Goal: Contribute content: Add original content to the website for others to see

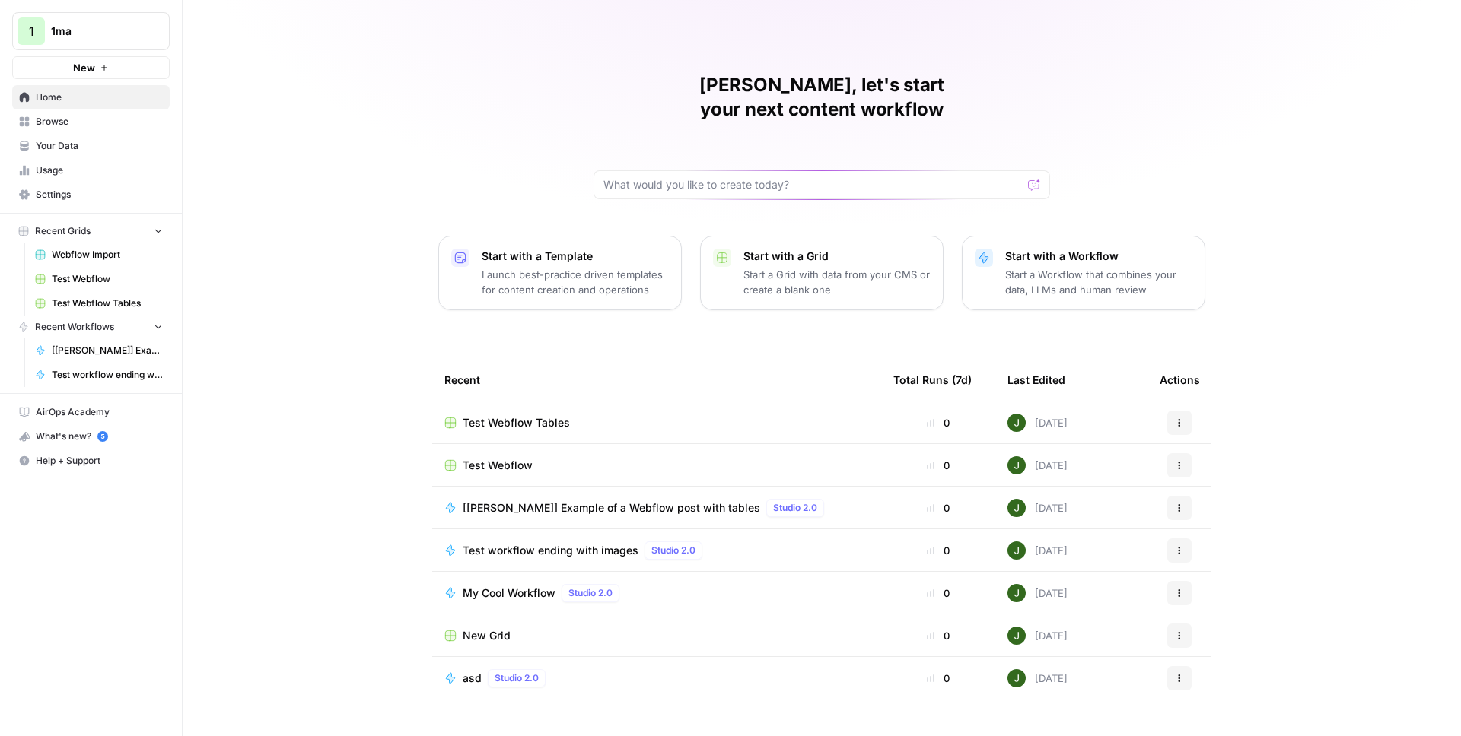
click at [117, 125] on span "Browse" at bounding box center [99, 122] width 127 height 14
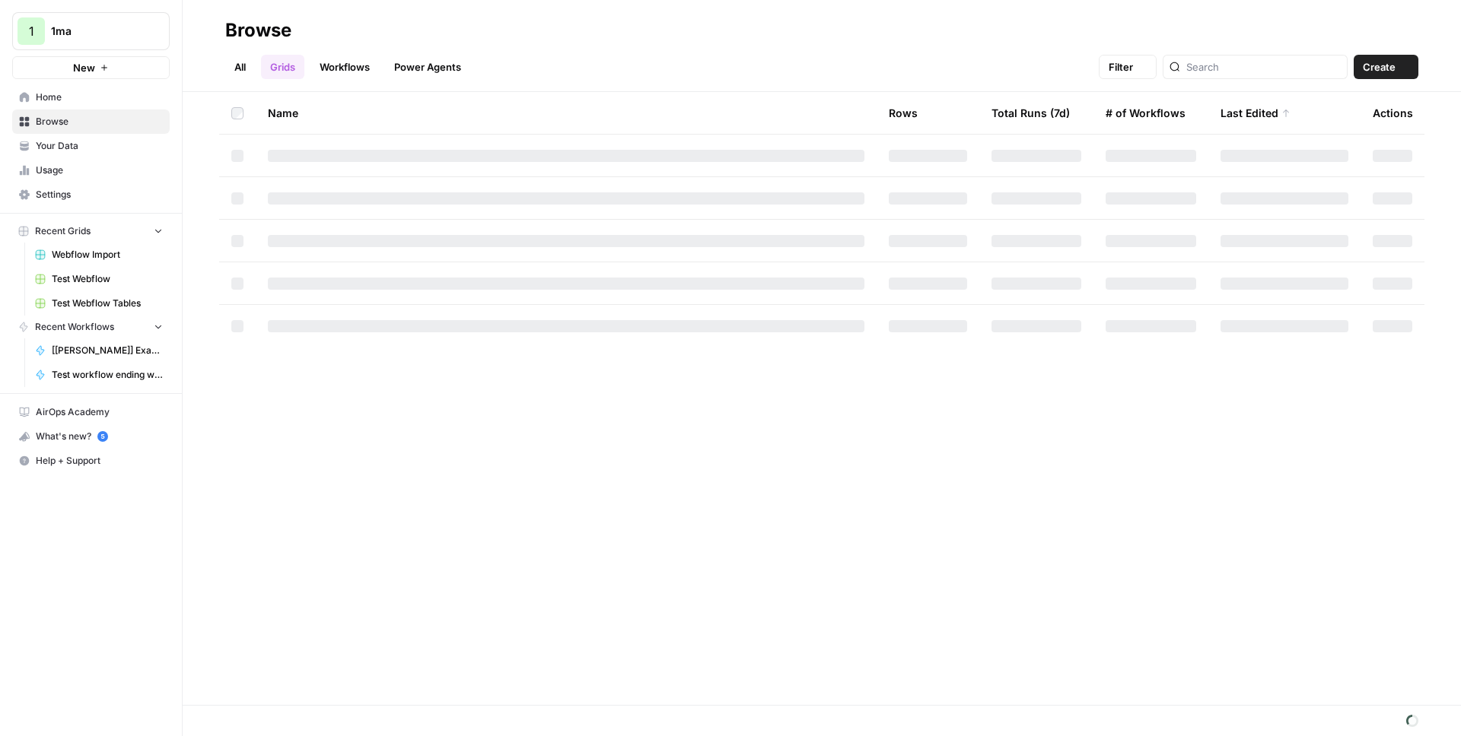
click at [110, 136] on link "Your Data" at bounding box center [90, 146] width 157 height 24
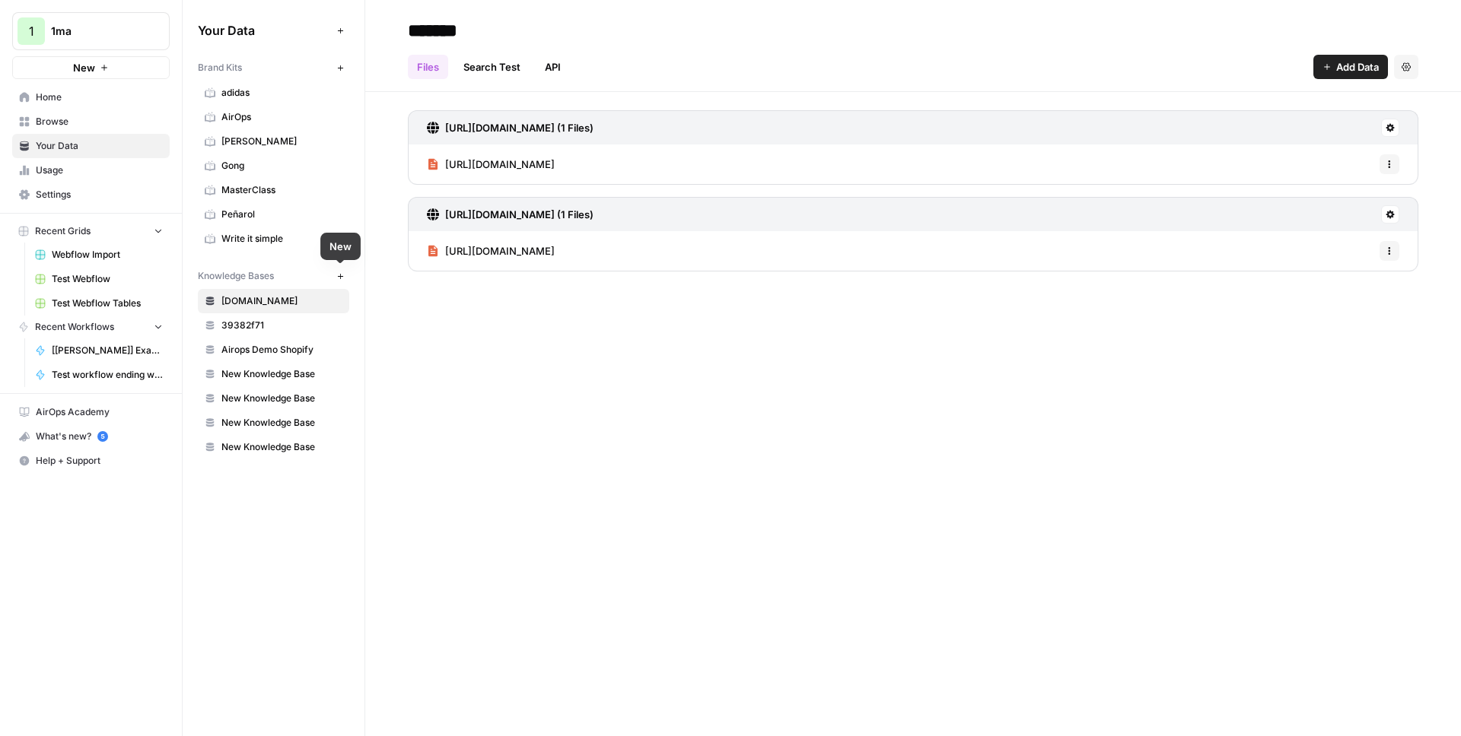
click at [342, 278] on icon "button" at bounding box center [340, 276] width 8 height 8
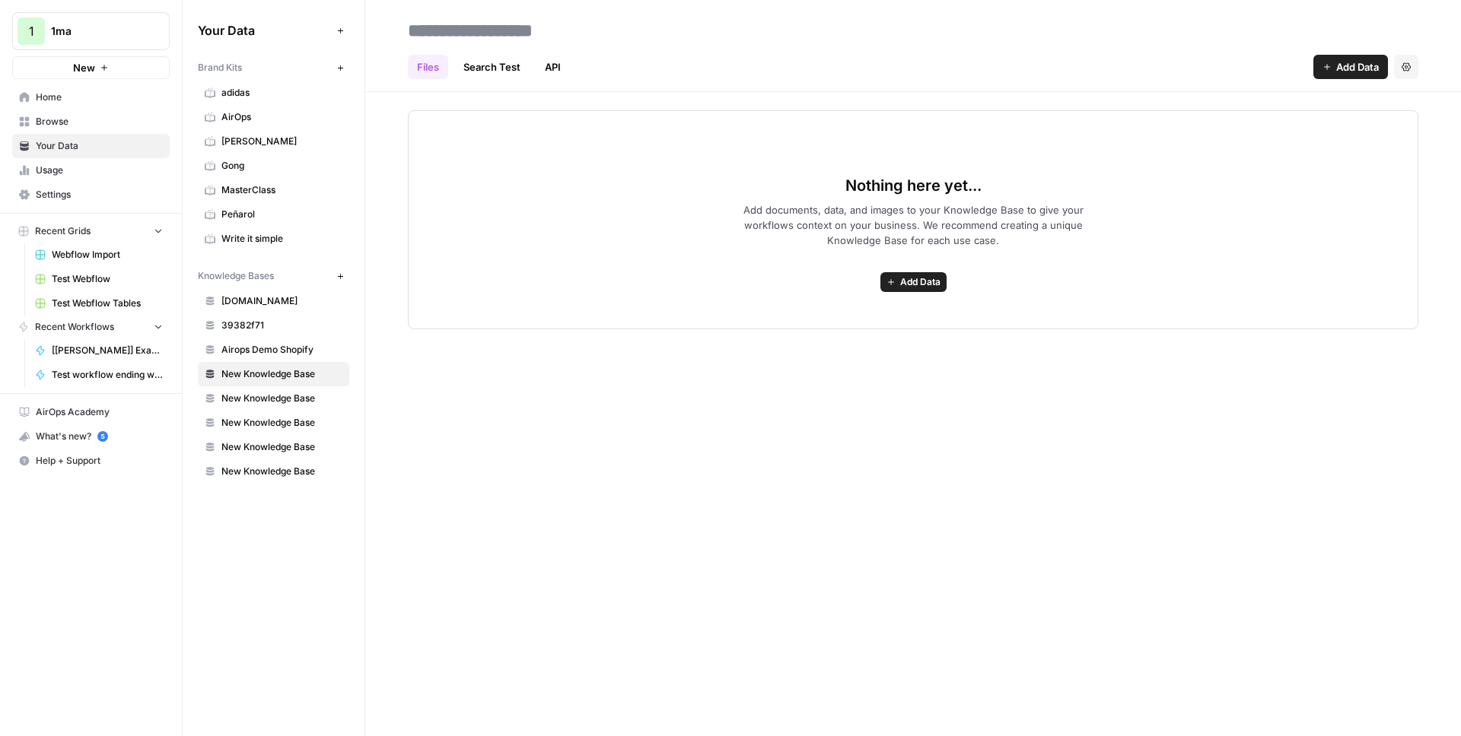
click at [1351, 69] on span "Add Data" at bounding box center [1357, 66] width 43 height 15
click at [1271, 103] on span "Upload Files" at bounding box center [1299, 102] width 138 height 15
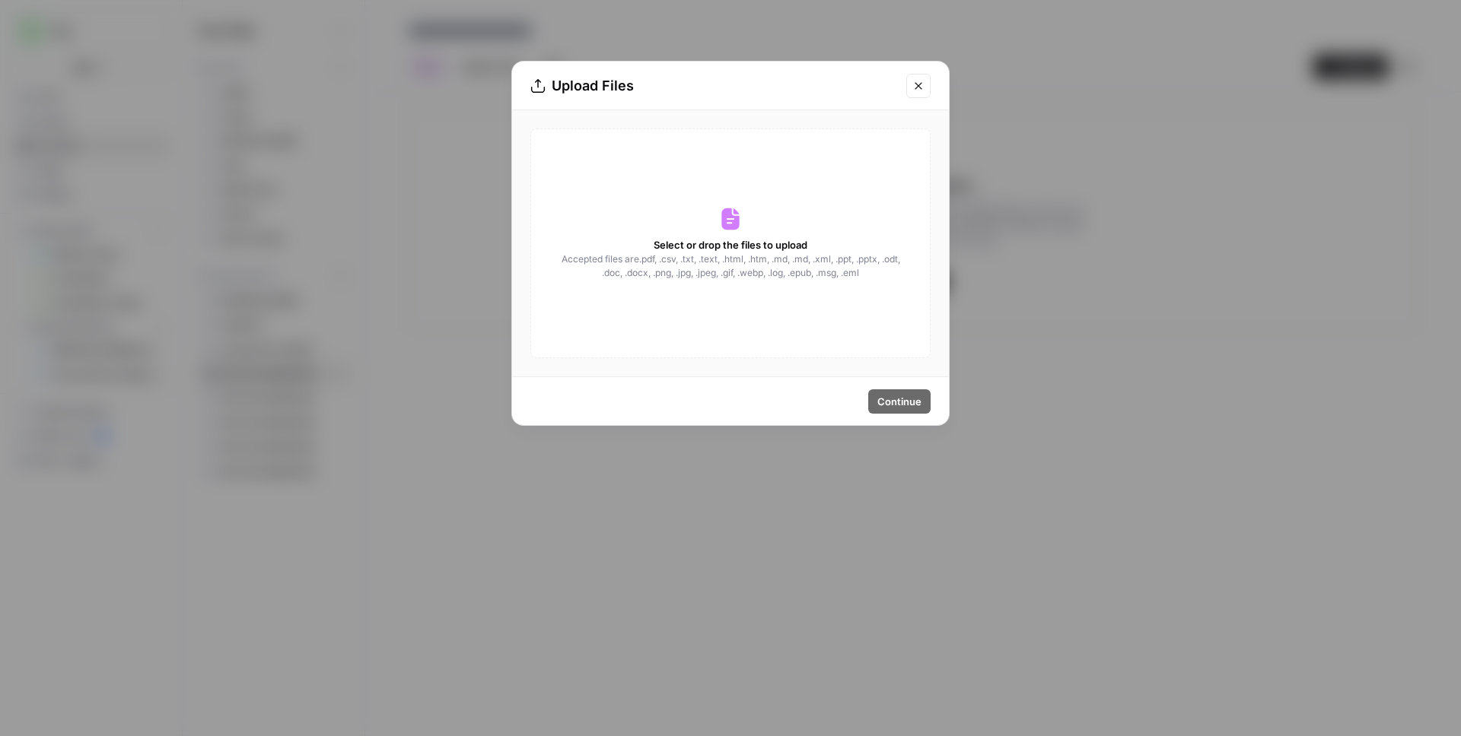
click at [918, 87] on icon "Close modal" at bounding box center [918, 86] width 12 height 12
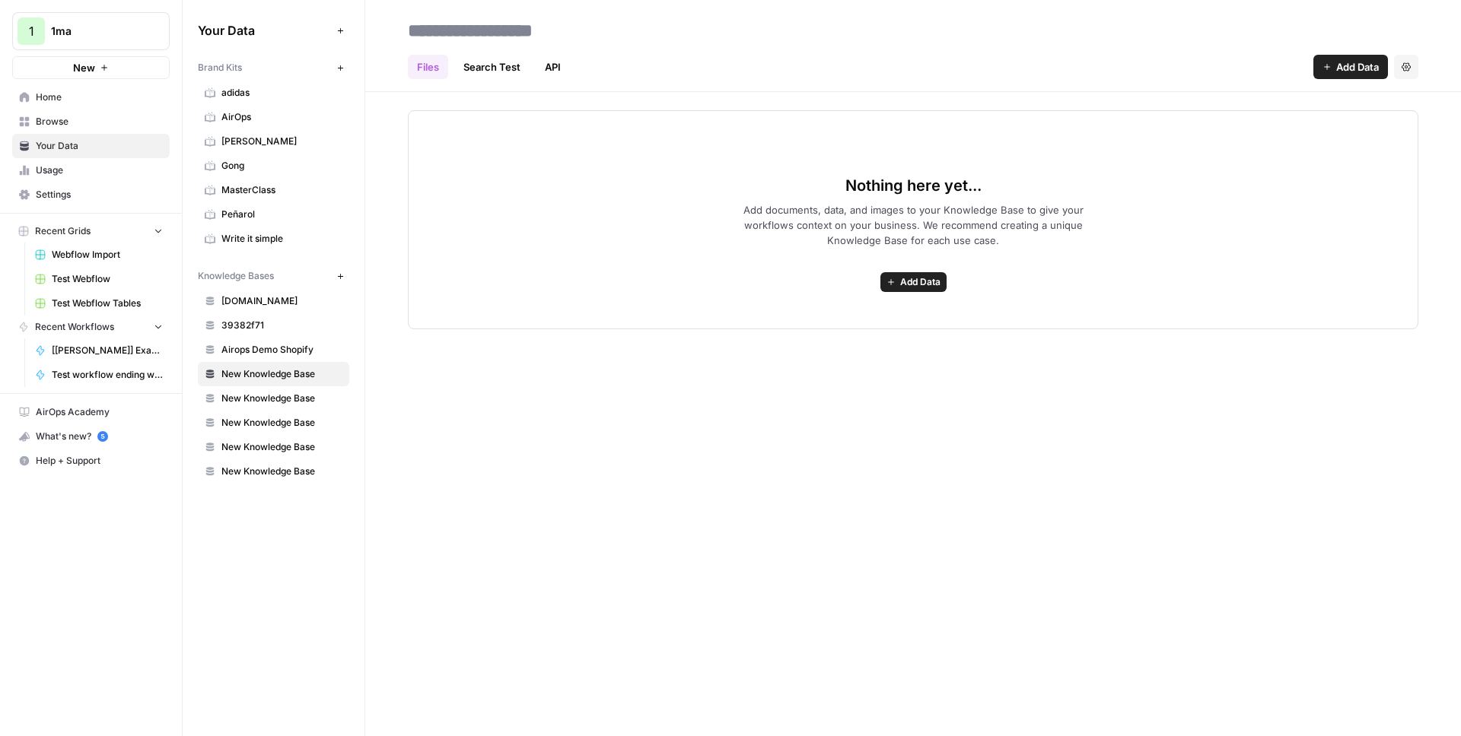
click at [1356, 65] on span "Add Data" at bounding box center [1357, 66] width 43 height 15
click at [1102, 239] on span "Add documents, data, and images to your Knowledge Base to give your workflows c…" at bounding box center [912, 225] width 389 height 46
